Goal: Find specific page/section: Find specific page/section

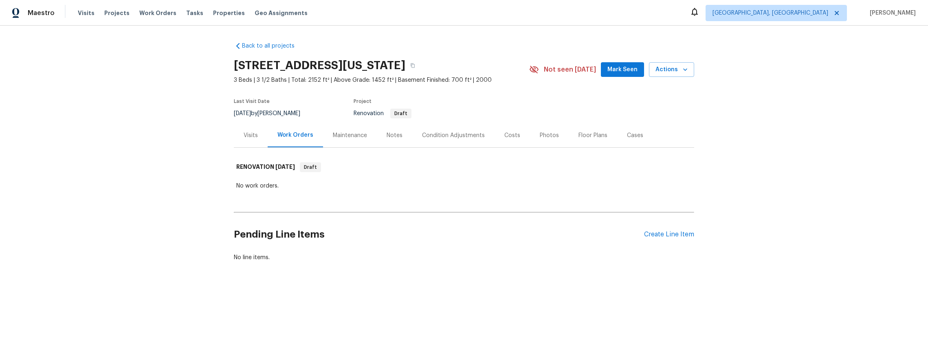
drag, startPoint x: 435, startPoint y: 64, endPoint x: 235, endPoint y: 65, distance: 200.0
click at [235, 65] on h2 "801 Hr Dr SE, Washington, DC 20032" at bounding box center [319, 65] width 171 height 8
copy h2 "801 Hr Dr SE, Washington, DC 20032"
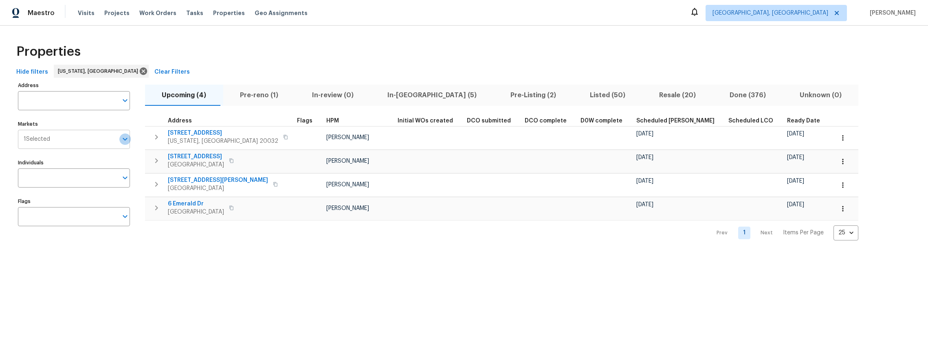
click at [125, 138] on icon "Open" at bounding box center [125, 139] width 10 height 10
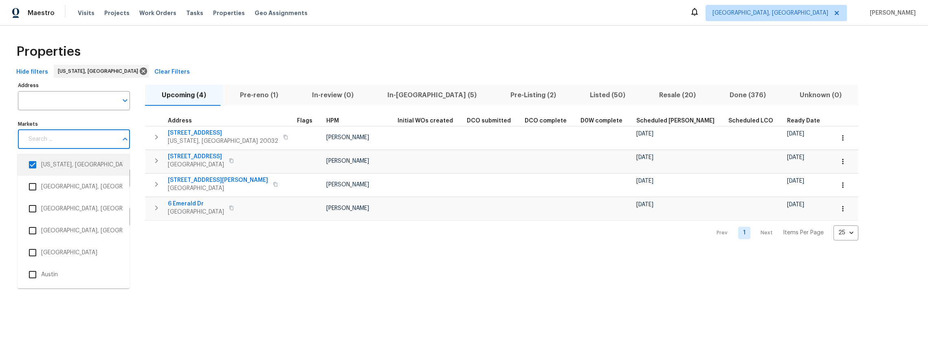
click at [33, 164] on input "checkbox" at bounding box center [32, 164] width 17 height 17
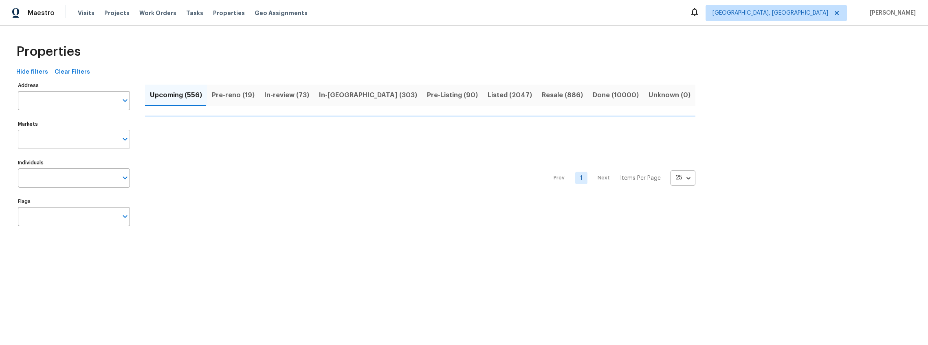
click at [124, 139] on icon "Open" at bounding box center [125, 139] width 4 height 3
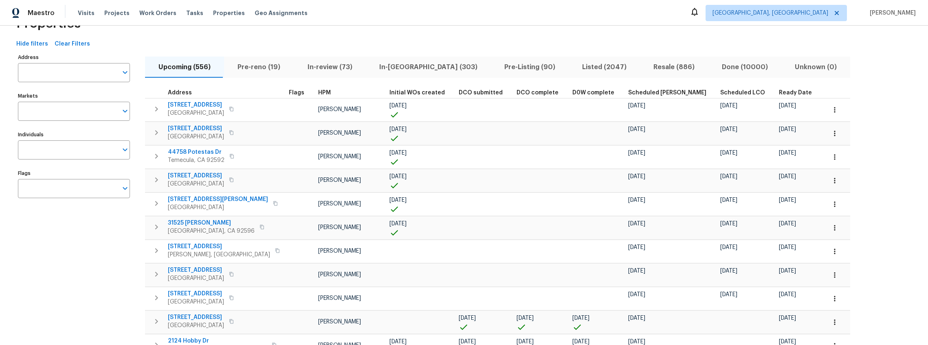
scroll to position [27, 0]
click at [125, 113] on icon "Open" at bounding box center [125, 112] width 4 height 3
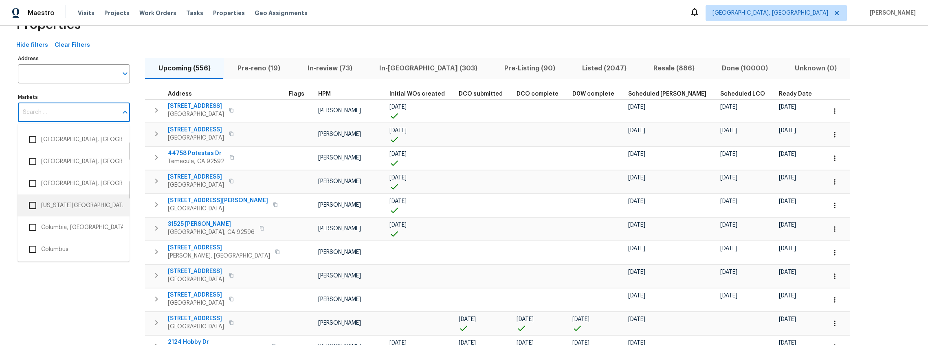
scroll to position [346, 0]
click at [33, 232] on input "checkbox" at bounding box center [32, 232] width 17 height 17
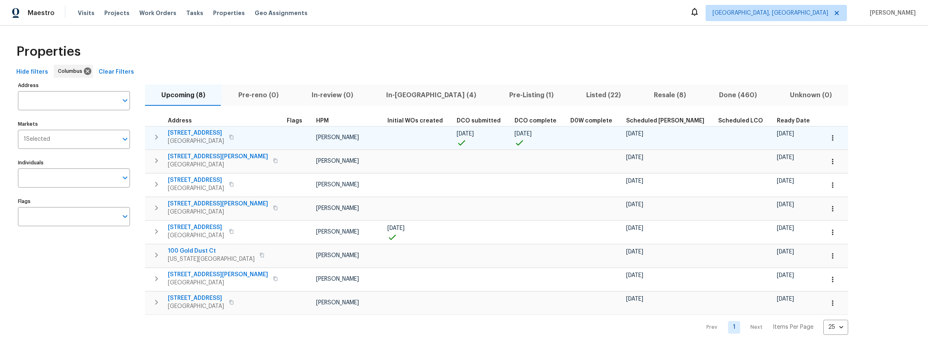
click at [223, 132] on span "[STREET_ADDRESS]" at bounding box center [196, 133] width 56 height 8
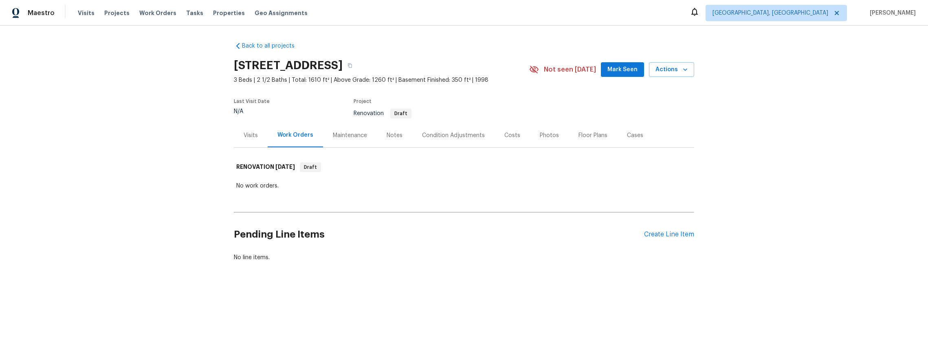
drag, startPoint x: 230, startPoint y: 65, endPoint x: 478, endPoint y: 64, distance: 248.0
click at [478, 64] on div "Back to all projects 3066 Ravine Pointe Dr, Columbus, OH 43231 3 Beds | 2 1/2 B…" at bounding box center [464, 172] width 928 height 292
copy h2 "3066 Ravine Pointe Dr, Columbus, OH 43231"
click at [220, 13] on span "Properties" at bounding box center [229, 13] width 32 height 8
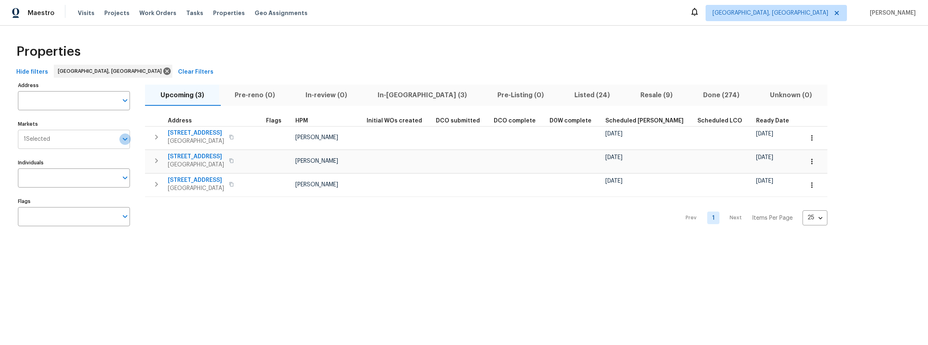
click at [125, 141] on icon "Open" at bounding box center [125, 139] width 10 height 10
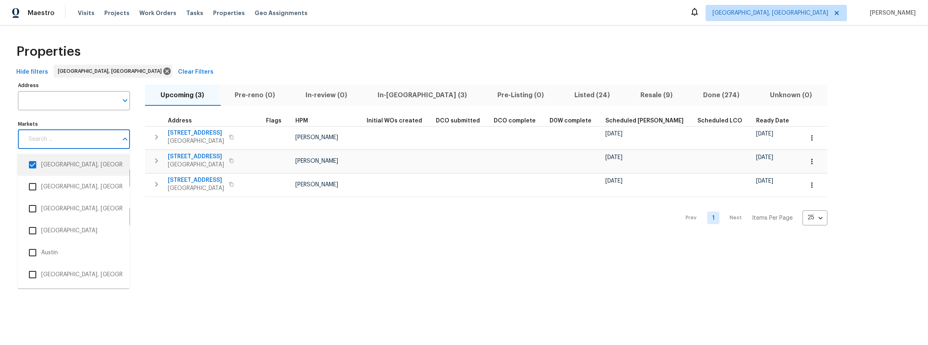
click at [34, 165] on input "checkbox" at bounding box center [32, 164] width 17 height 17
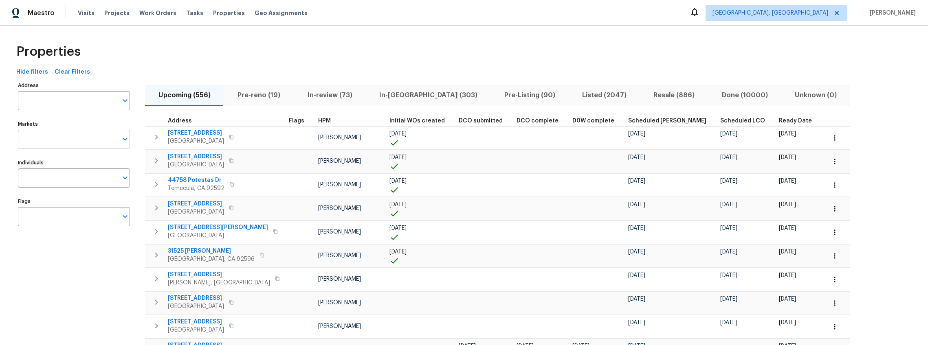
scroll to position [2, 0]
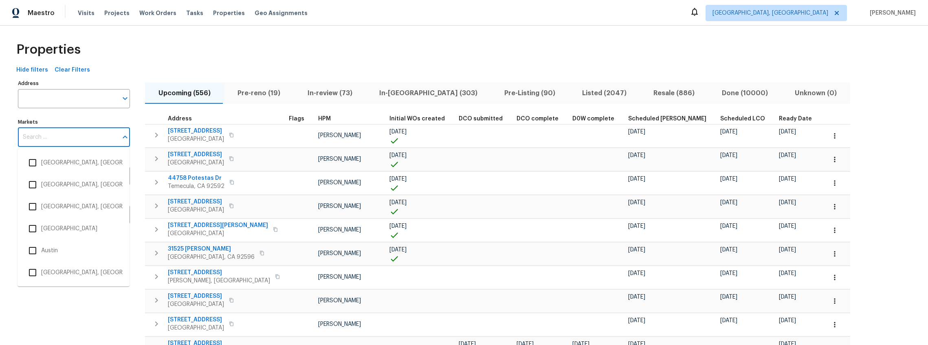
click at [86, 143] on input "Markets" at bounding box center [68, 137] width 100 height 19
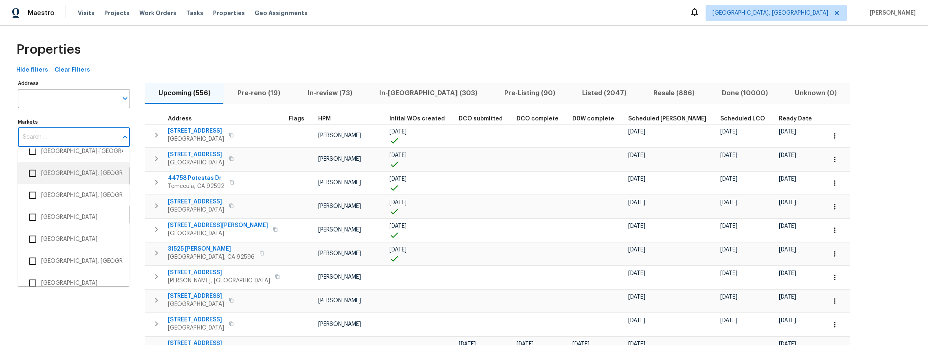
scroll to position [1372, 0]
click at [35, 197] on input "checkbox" at bounding box center [32, 198] width 17 height 17
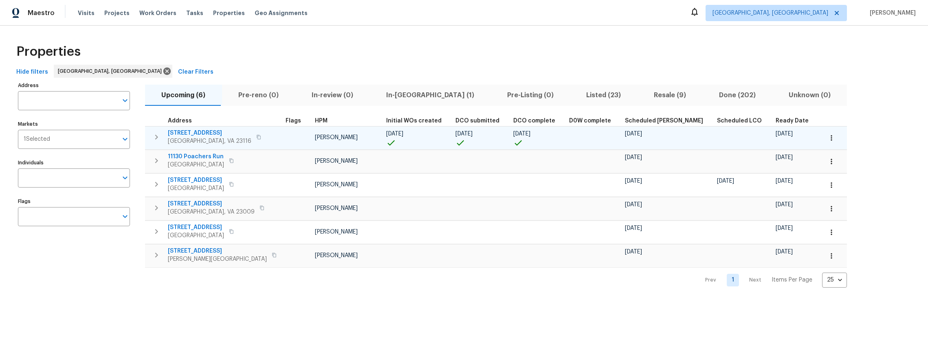
drag, startPoint x: 237, startPoint y: 143, endPoint x: 181, endPoint y: 132, distance: 56.5
click at [181, 132] on div "9401 Rutlandshire Dr Mechanicsville, VA 23116" at bounding box center [216, 137] width 96 height 16
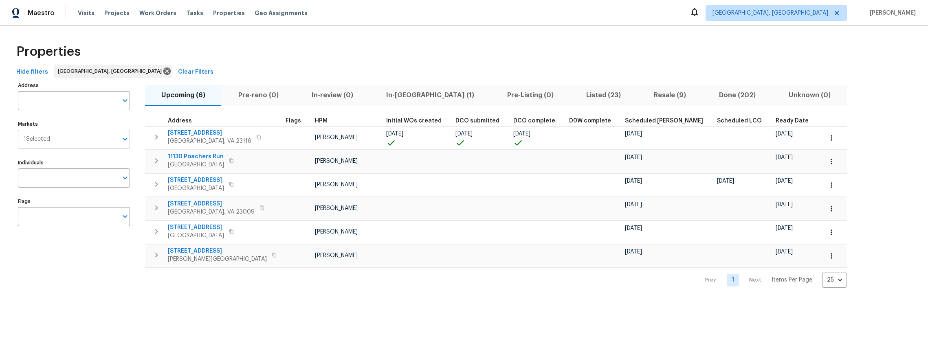
click at [125, 138] on icon "Open" at bounding box center [125, 139] width 10 height 10
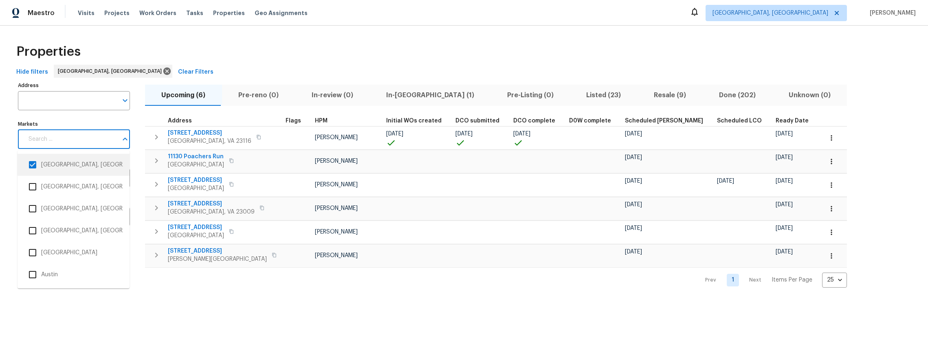
click at [35, 162] on input "checkbox" at bounding box center [32, 164] width 17 height 17
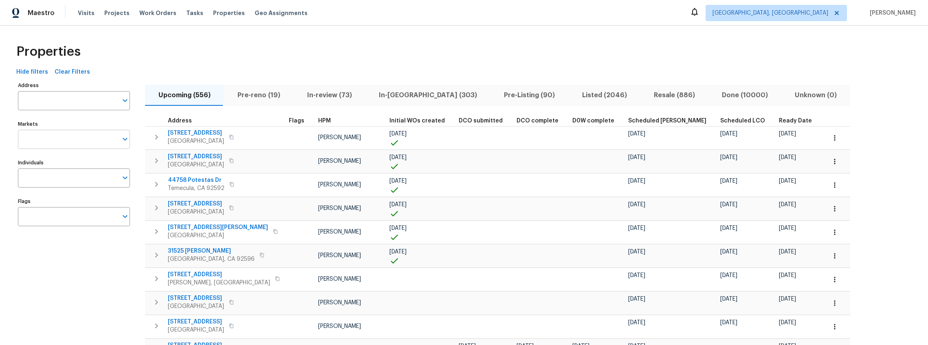
click at [126, 140] on icon "Open" at bounding box center [125, 139] width 10 height 10
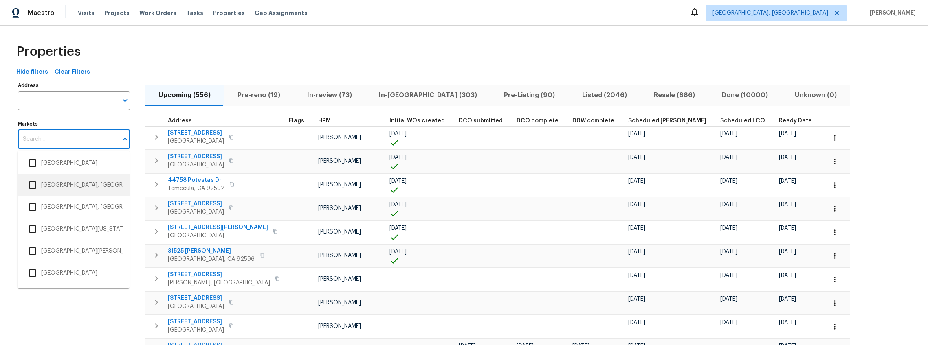
scroll to position [1650, 0]
click at [31, 275] on input "checkbox" at bounding box center [32, 274] width 17 height 17
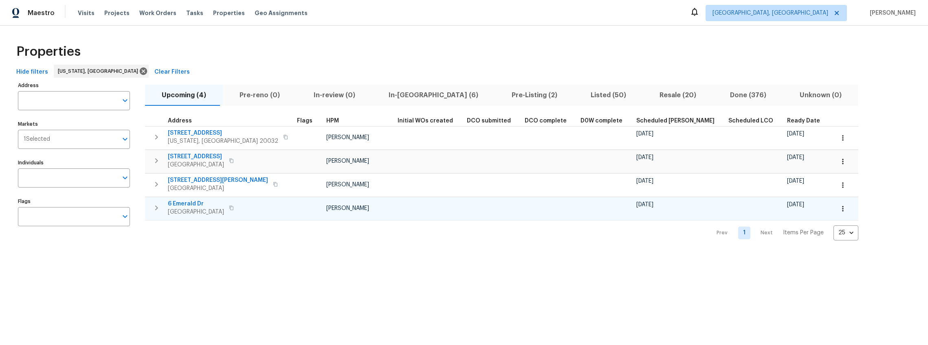
click at [192, 204] on span "6 Emerald Dr" at bounding box center [196, 204] width 56 height 8
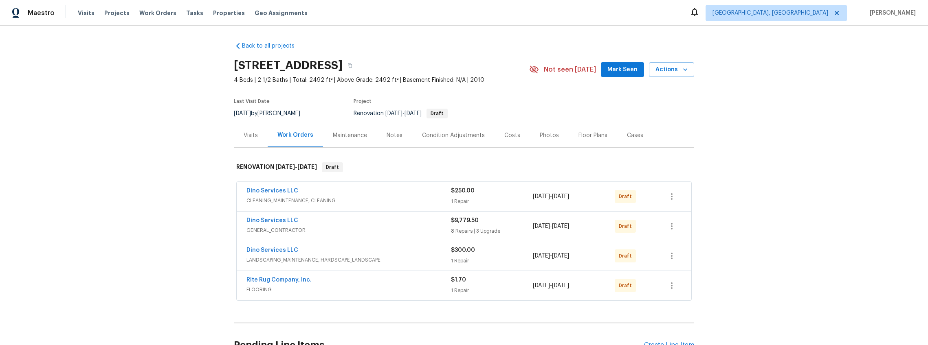
drag, startPoint x: 235, startPoint y: 67, endPoint x: 491, endPoint y: 68, distance: 256.1
click at [342, 68] on h2 "9401 Rutlandshire Dr, Mechanicsville, VA 23116" at bounding box center [288, 65] width 109 height 8
copy h2 "9401 Rutlandshire Dr, Mechanicsville, VA 23116"
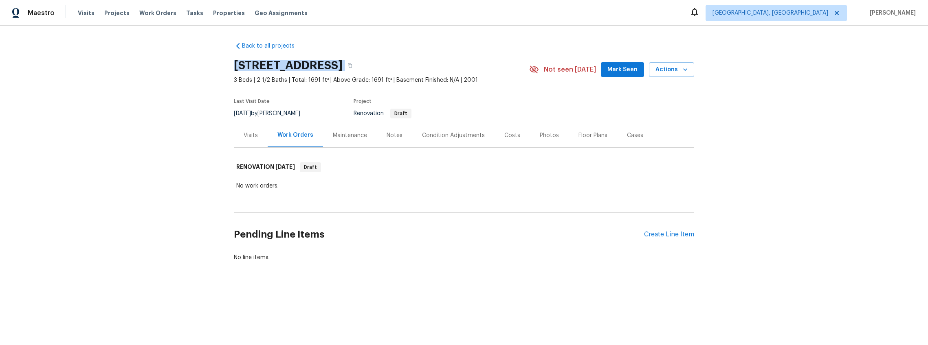
drag, startPoint x: 231, startPoint y: 68, endPoint x: 454, endPoint y: 68, distance: 222.8
click at [454, 68] on div "Back to all projects [STREET_ADDRESS] 3 Beds | 2 1/2 Baths | Total: 1691 ft² | …" at bounding box center [464, 172] width 928 height 292
copy div "[STREET_ADDRESS]"
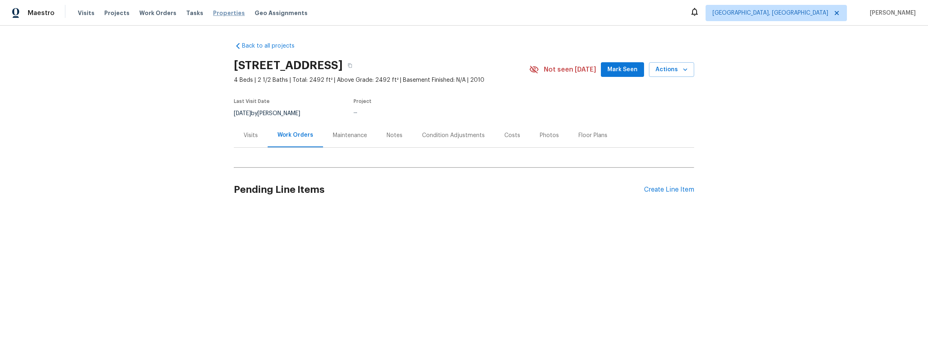
click at [217, 13] on span "Properties" at bounding box center [229, 13] width 32 height 8
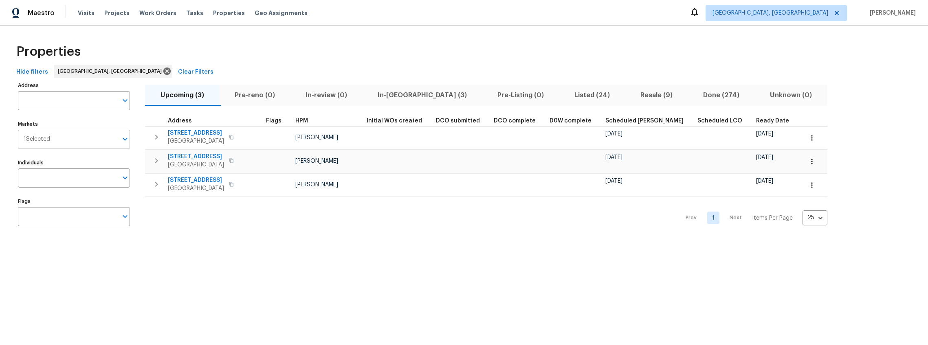
click at [125, 139] on icon "Open" at bounding box center [125, 139] width 4 height 3
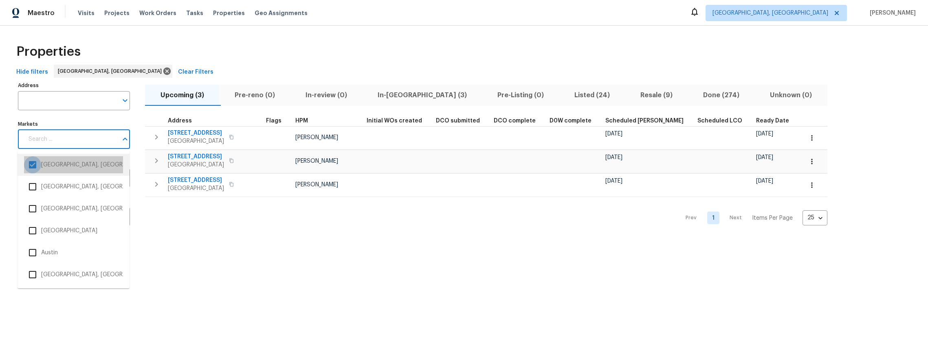
click at [32, 164] on input "checkbox" at bounding box center [32, 164] width 17 height 17
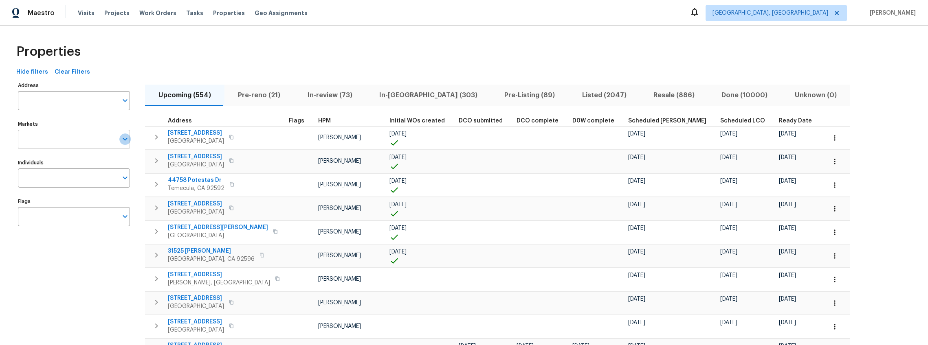
click at [125, 143] on icon "Open" at bounding box center [125, 139] width 10 height 10
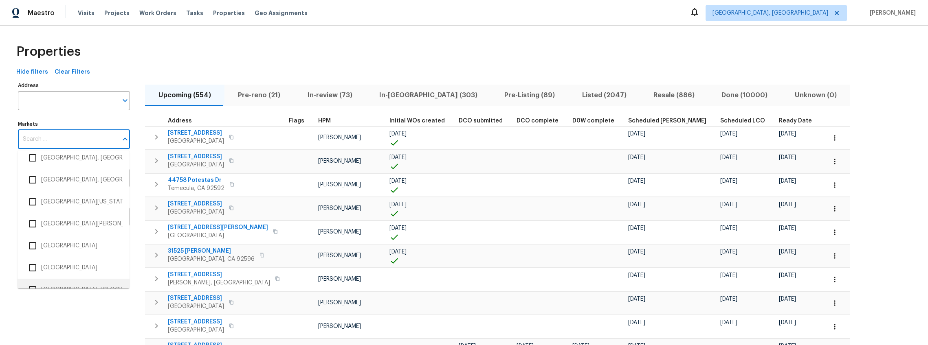
scroll to position [1589, 0]
click at [32, 182] on input "checkbox" at bounding box center [32, 180] width 17 height 17
